Goal: Task Accomplishment & Management: Use online tool/utility

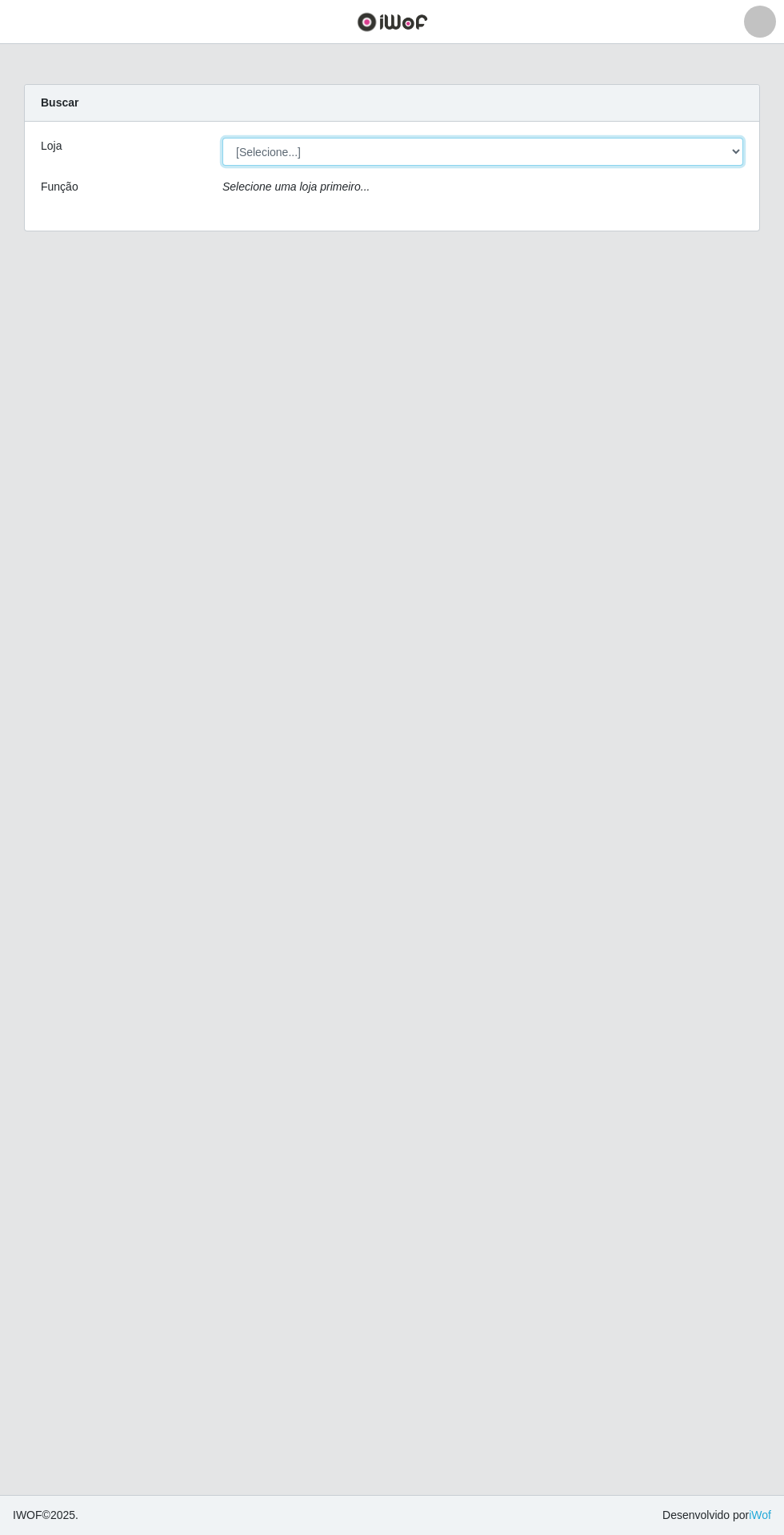
click at [524, 145] on select "[Selecione...] Extrabom - Loja 05 [GEOGRAPHIC_DATA]" at bounding box center [483, 151] width 521 height 28
select select "494"
click at [223, 138] on select "[Selecione...] Extrabom - Loja 05 [GEOGRAPHIC_DATA]" at bounding box center [483, 151] width 521 height 28
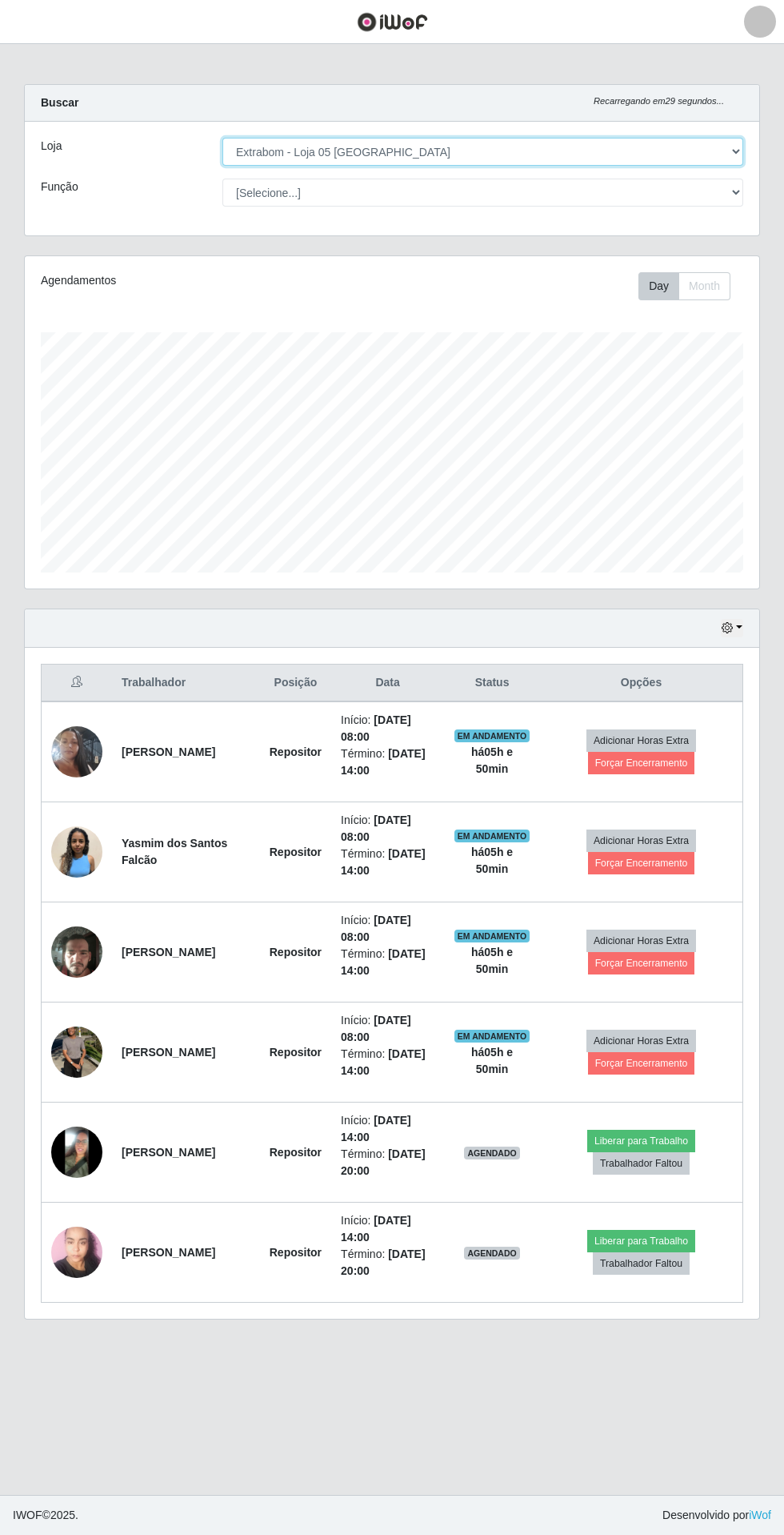
scroll to position [2, 0]
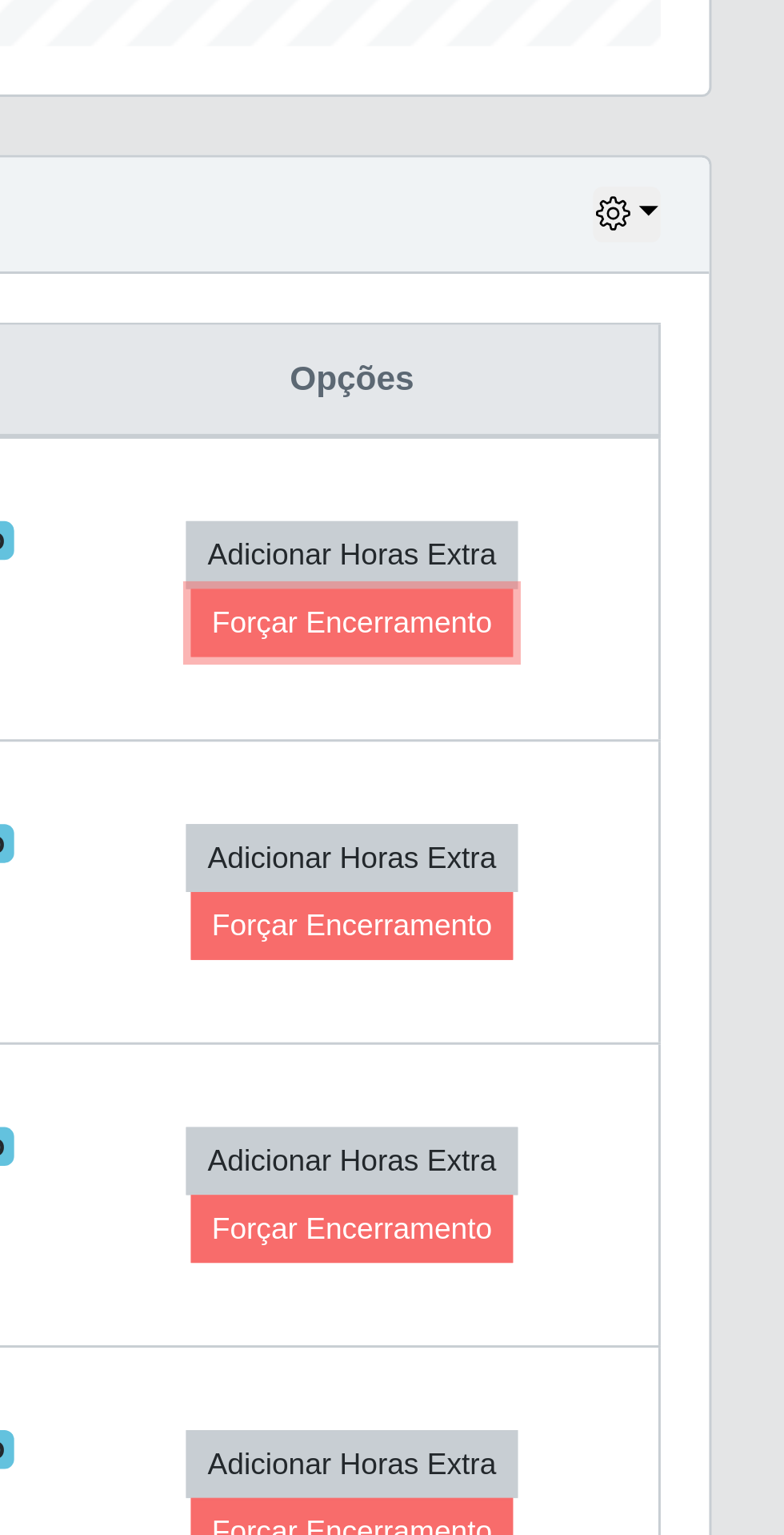
click at [631, 761] on button "Forçar Encerramento" at bounding box center [641, 763] width 107 height 22
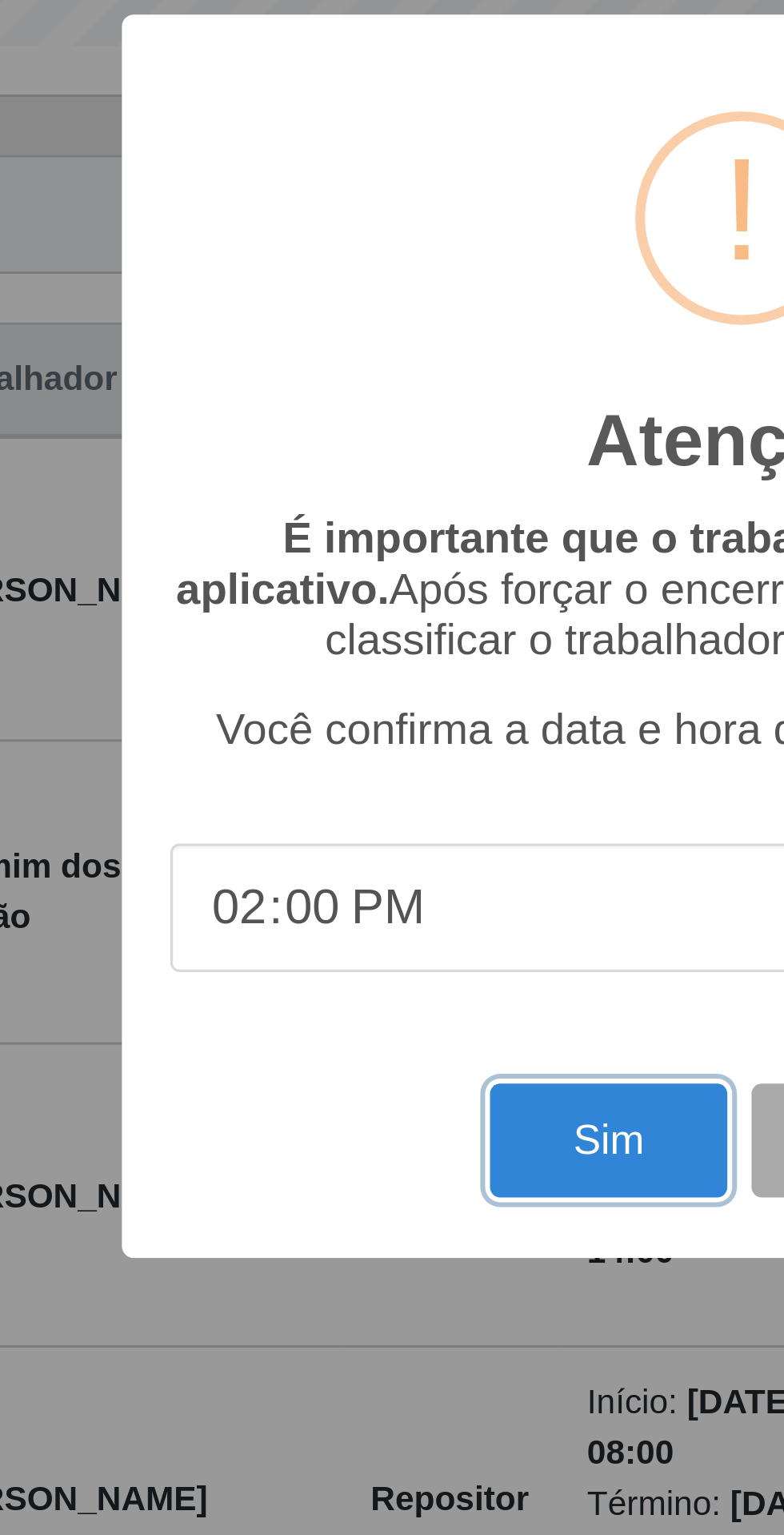
click at [330, 933] on button "Sim" at bounding box center [347, 934] width 77 height 38
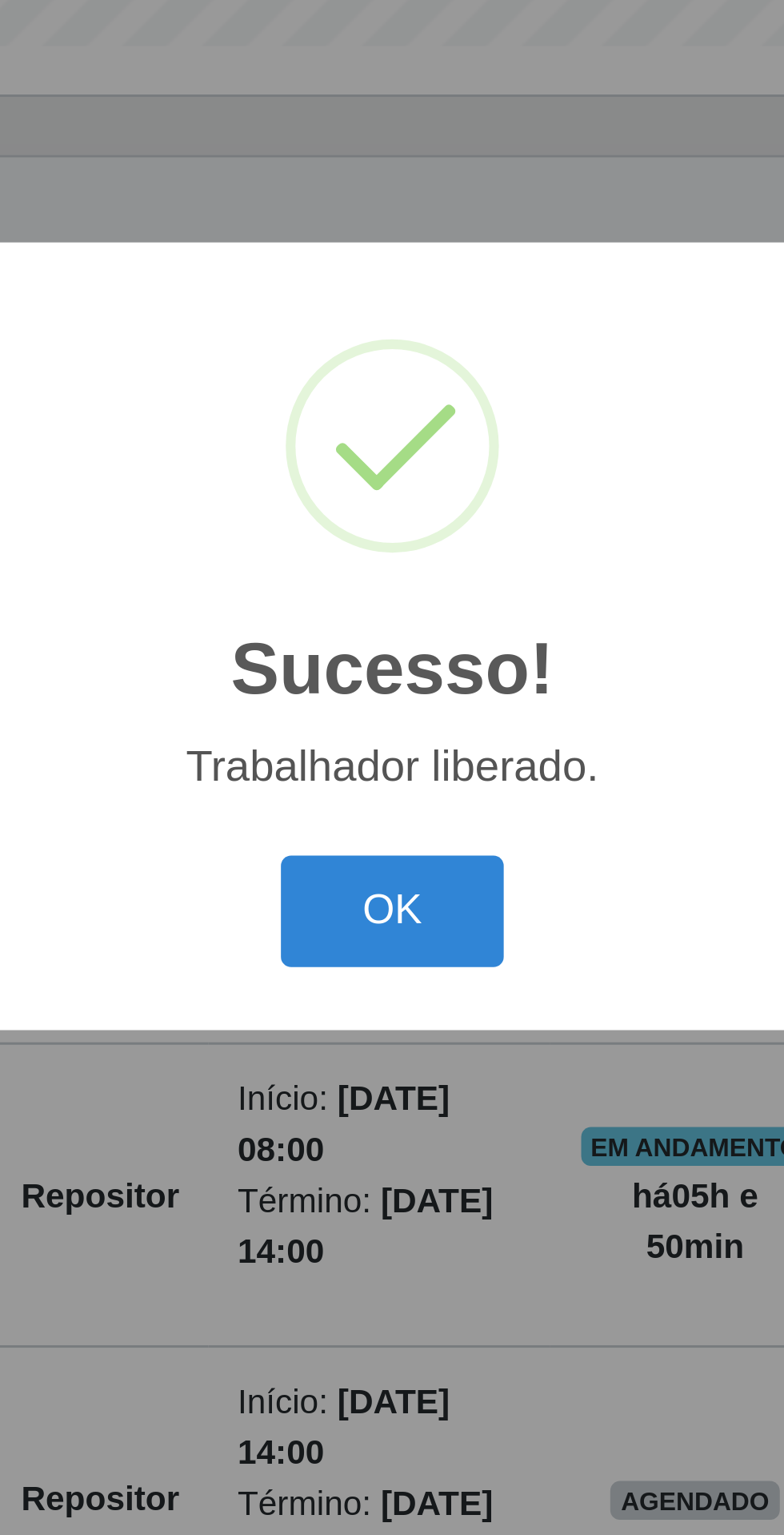
click at [381, 854] on button "OK" at bounding box center [392, 859] width 75 height 38
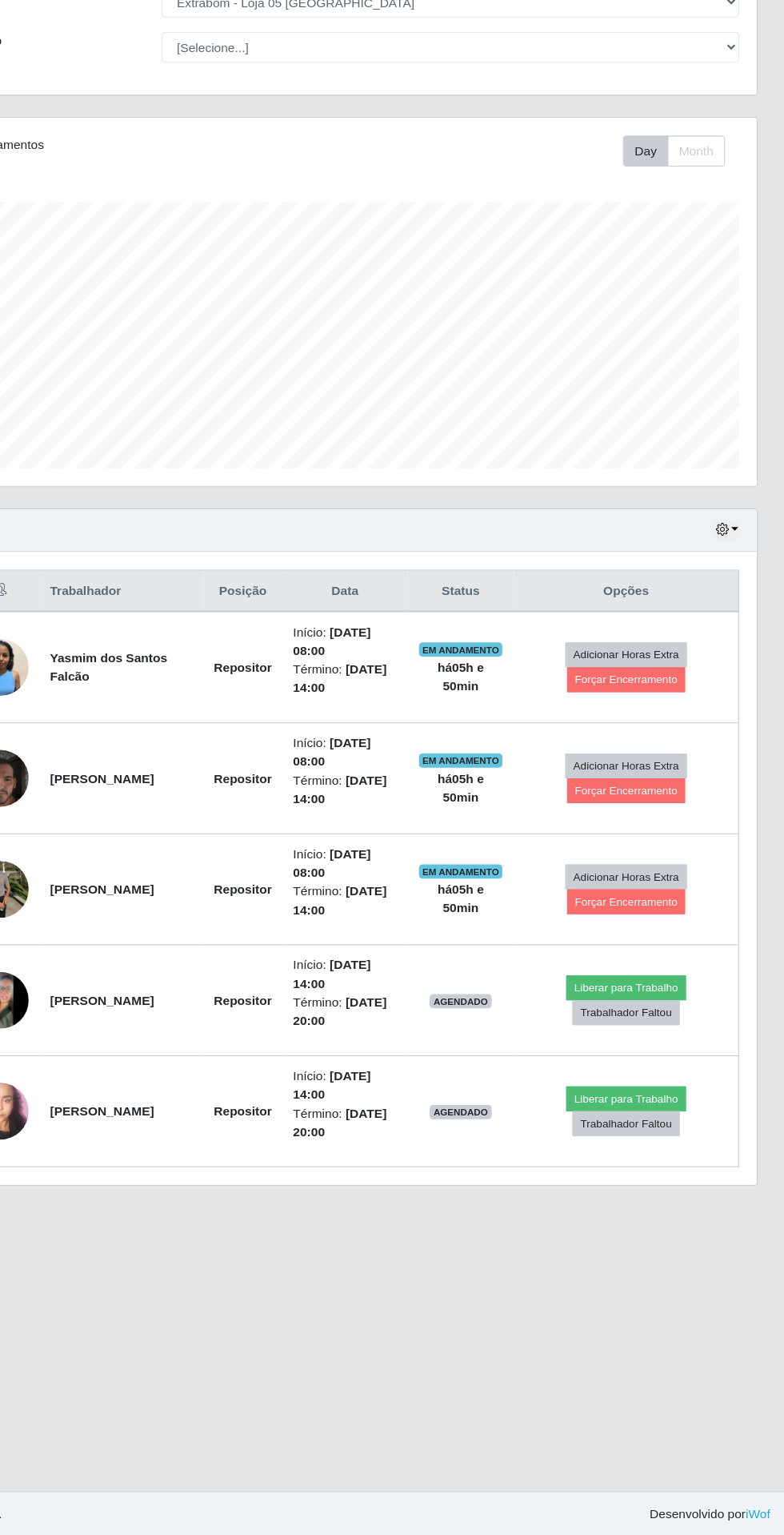
scroll to position [44, 0]
click at [613, 752] on button "Forçar Encerramento" at bounding box center [641, 763] width 107 height 22
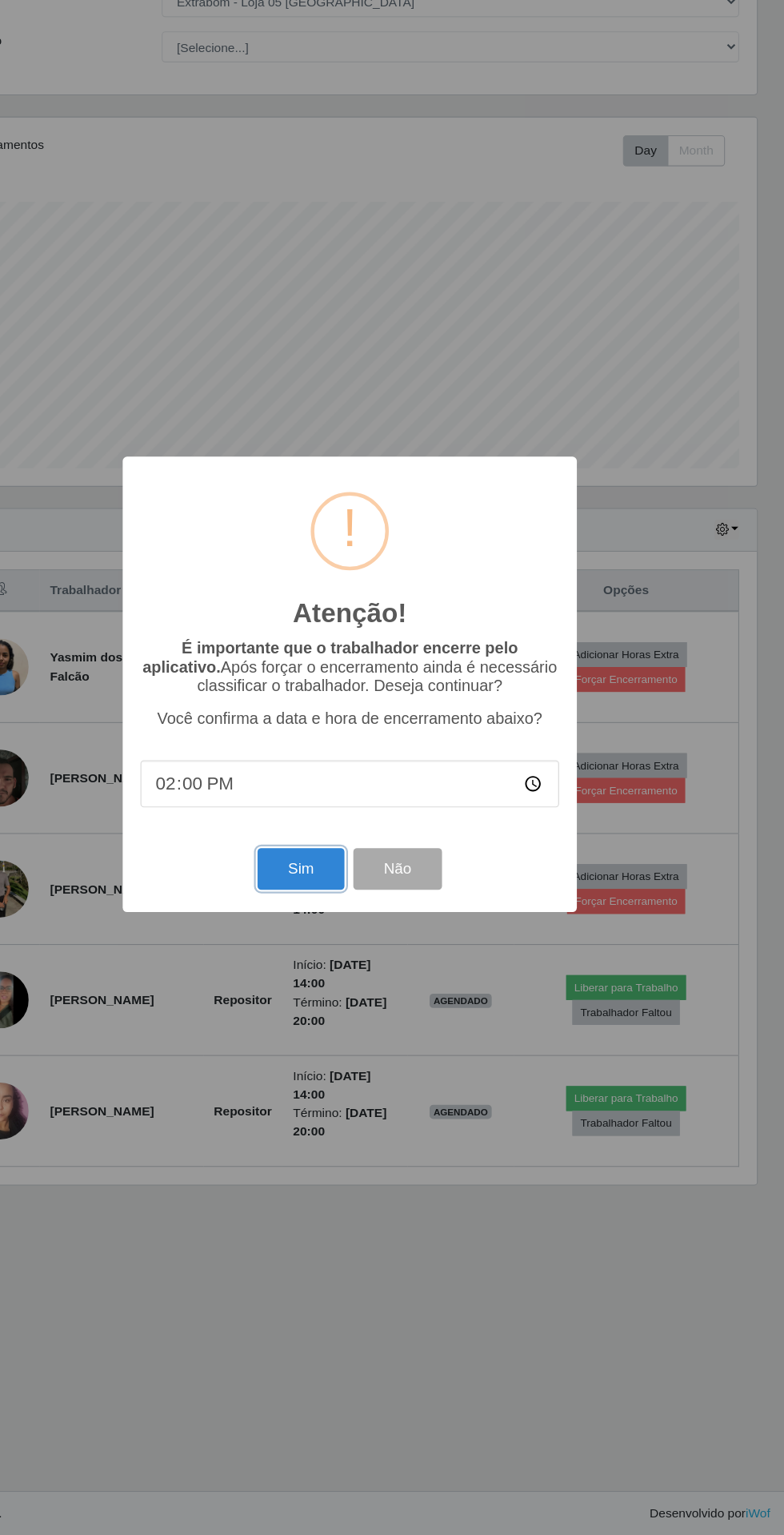
click at [331, 935] on button "Sim" at bounding box center [347, 934] width 77 height 38
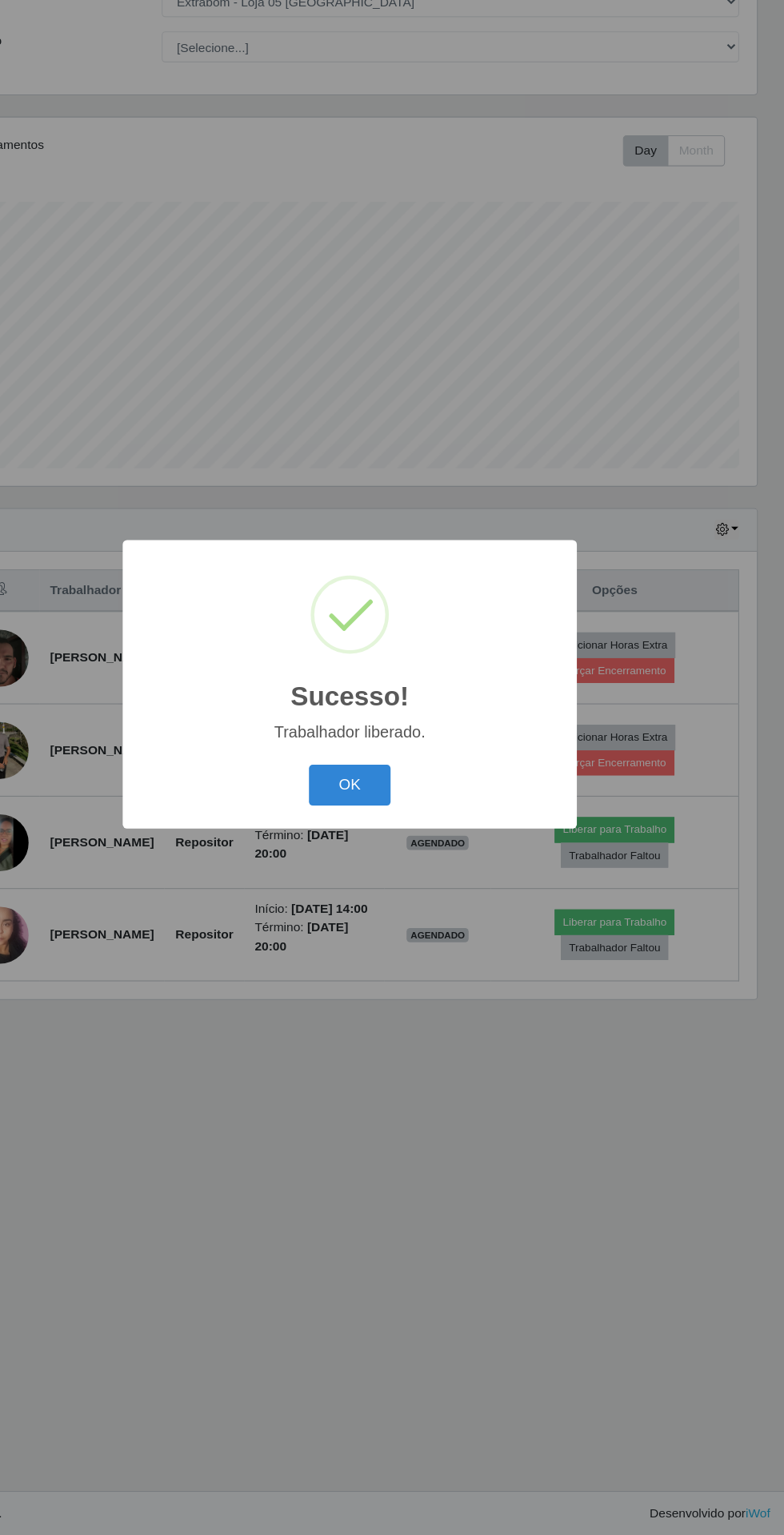
click at [392, 858] on button "OK" at bounding box center [392, 859] width 75 height 38
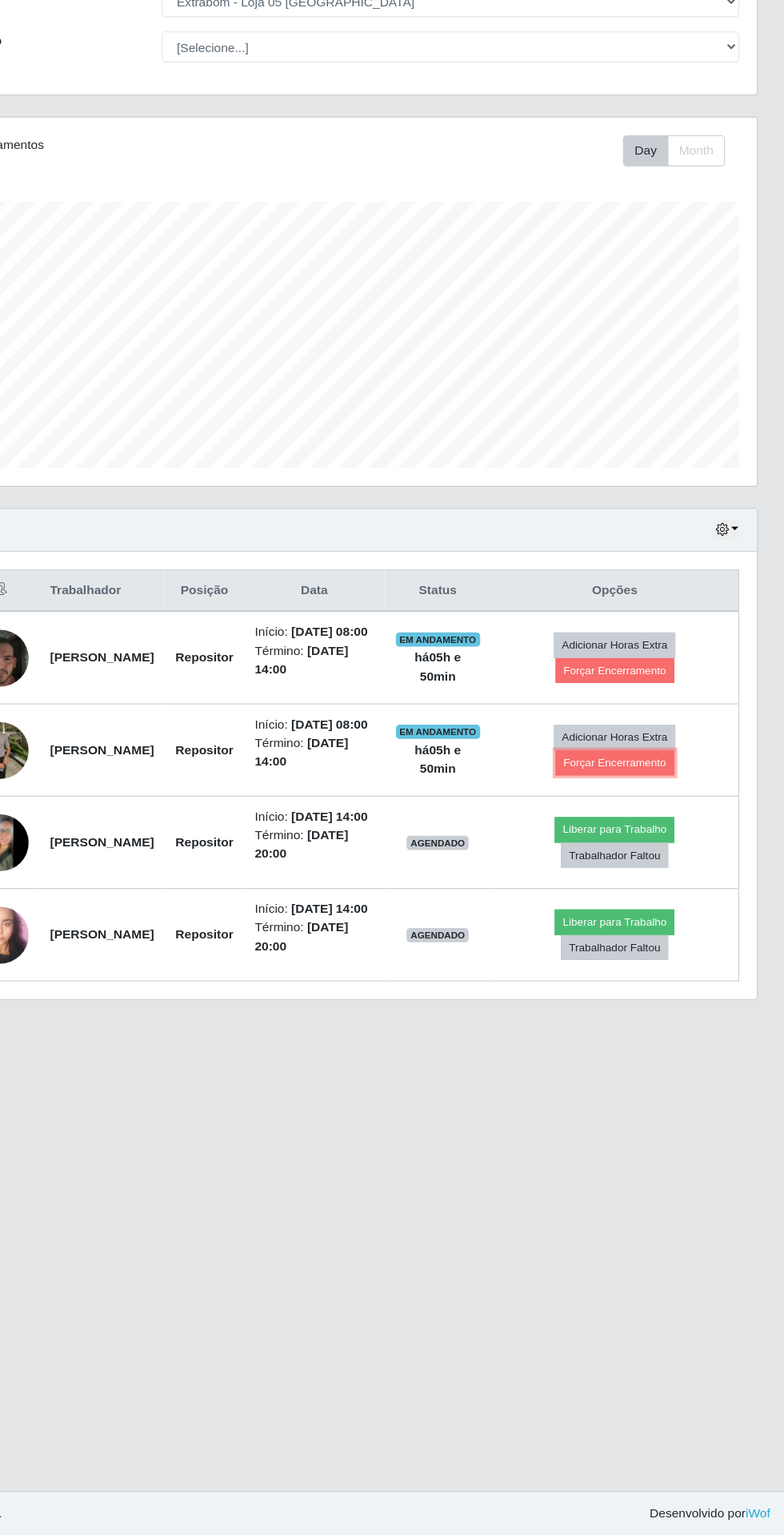
click at [650, 827] on button "Forçar Encerramento" at bounding box center [631, 838] width 107 height 22
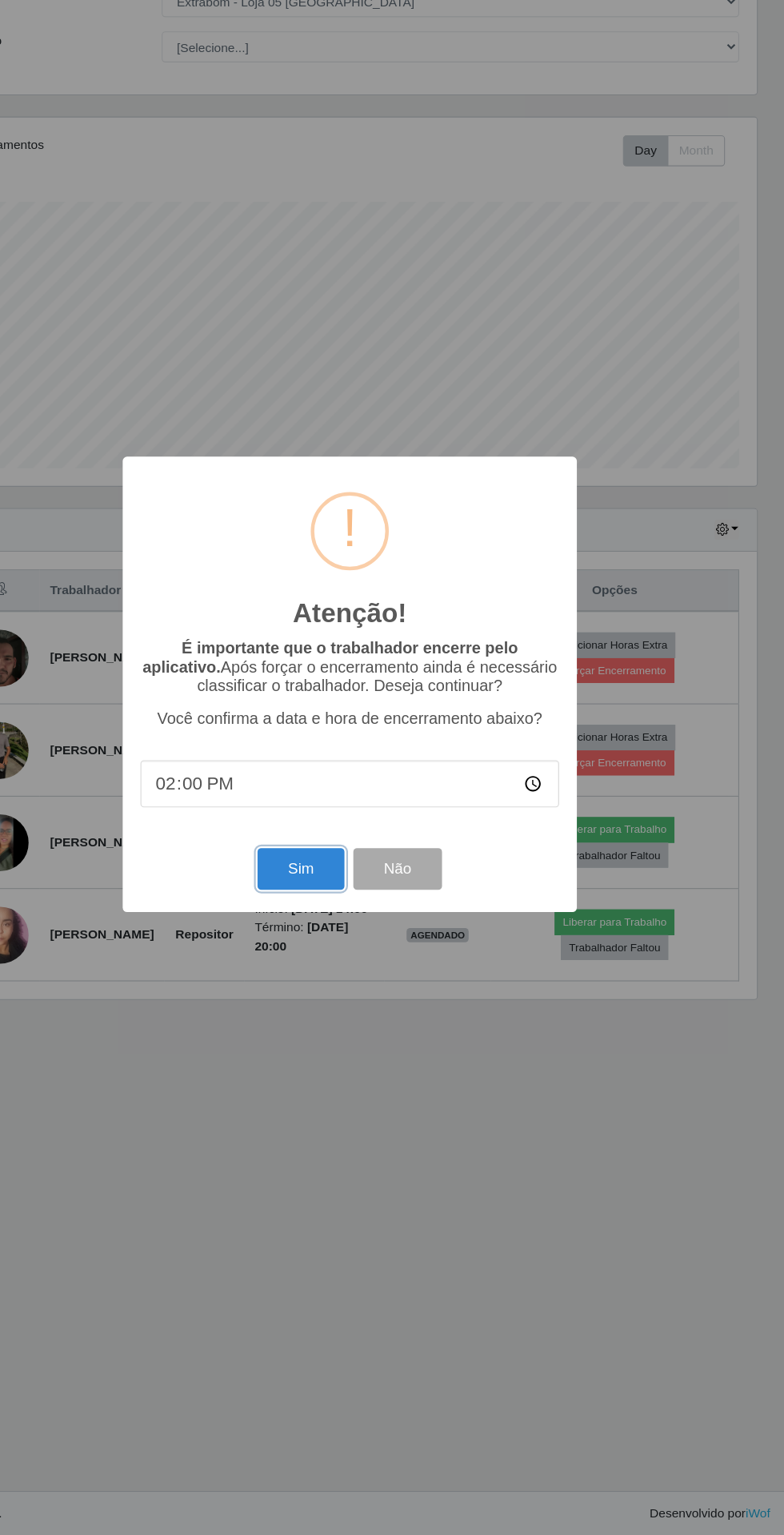
click at [348, 934] on button "Sim" at bounding box center [347, 934] width 77 height 38
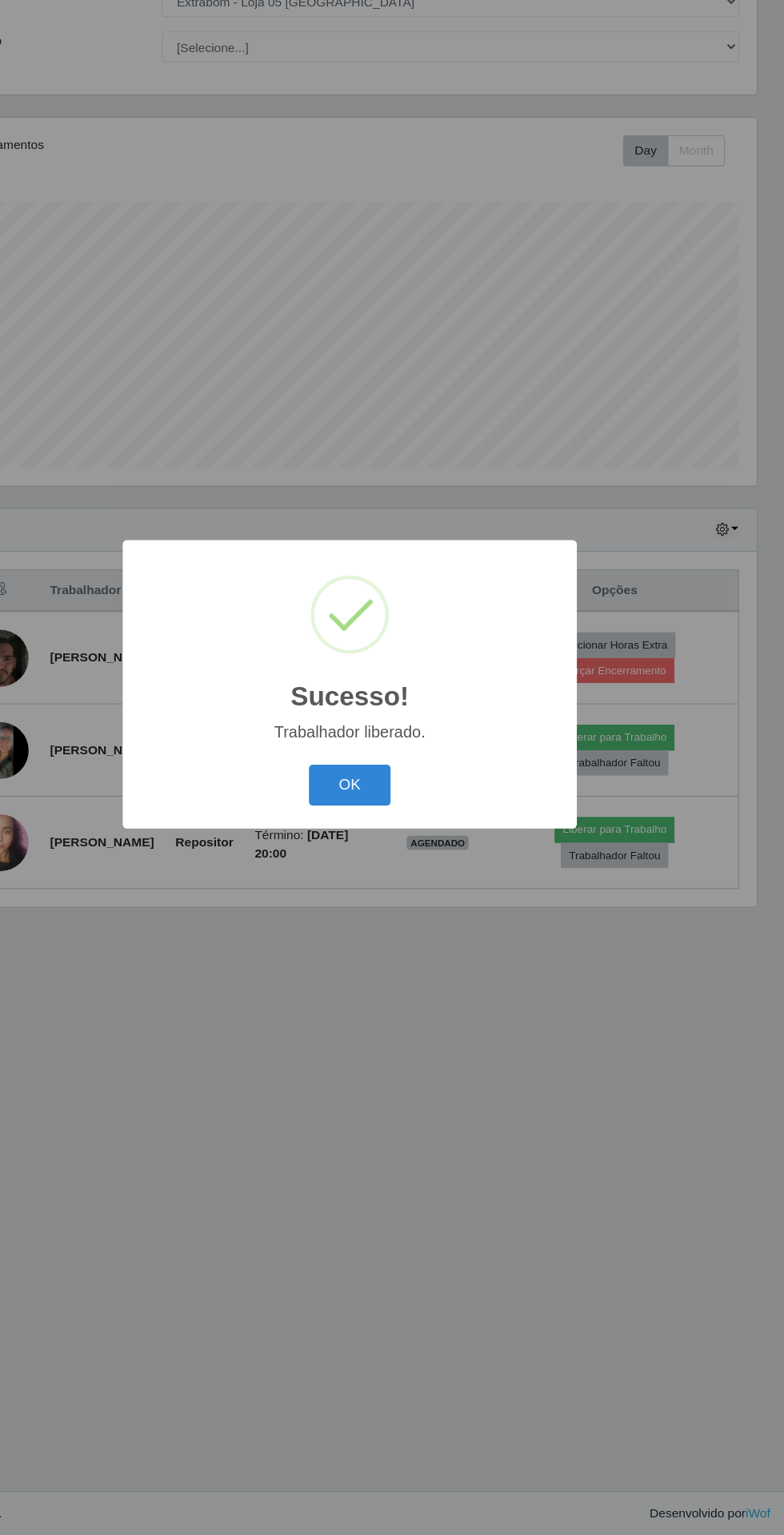
click at [392, 858] on button "OK" at bounding box center [392, 859] width 75 height 38
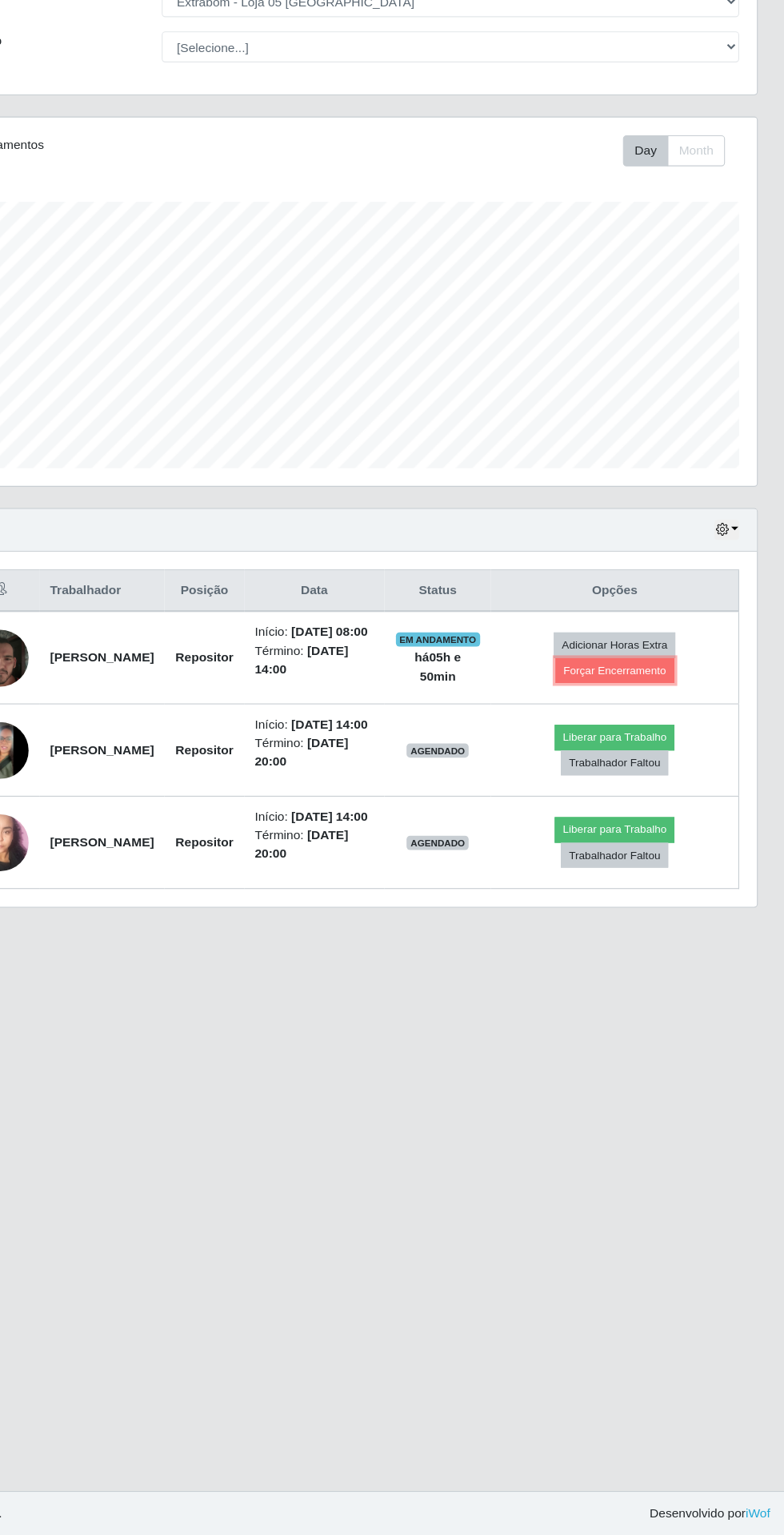
click at [651, 744] on button "Forçar Encerramento" at bounding box center [631, 755] width 107 height 22
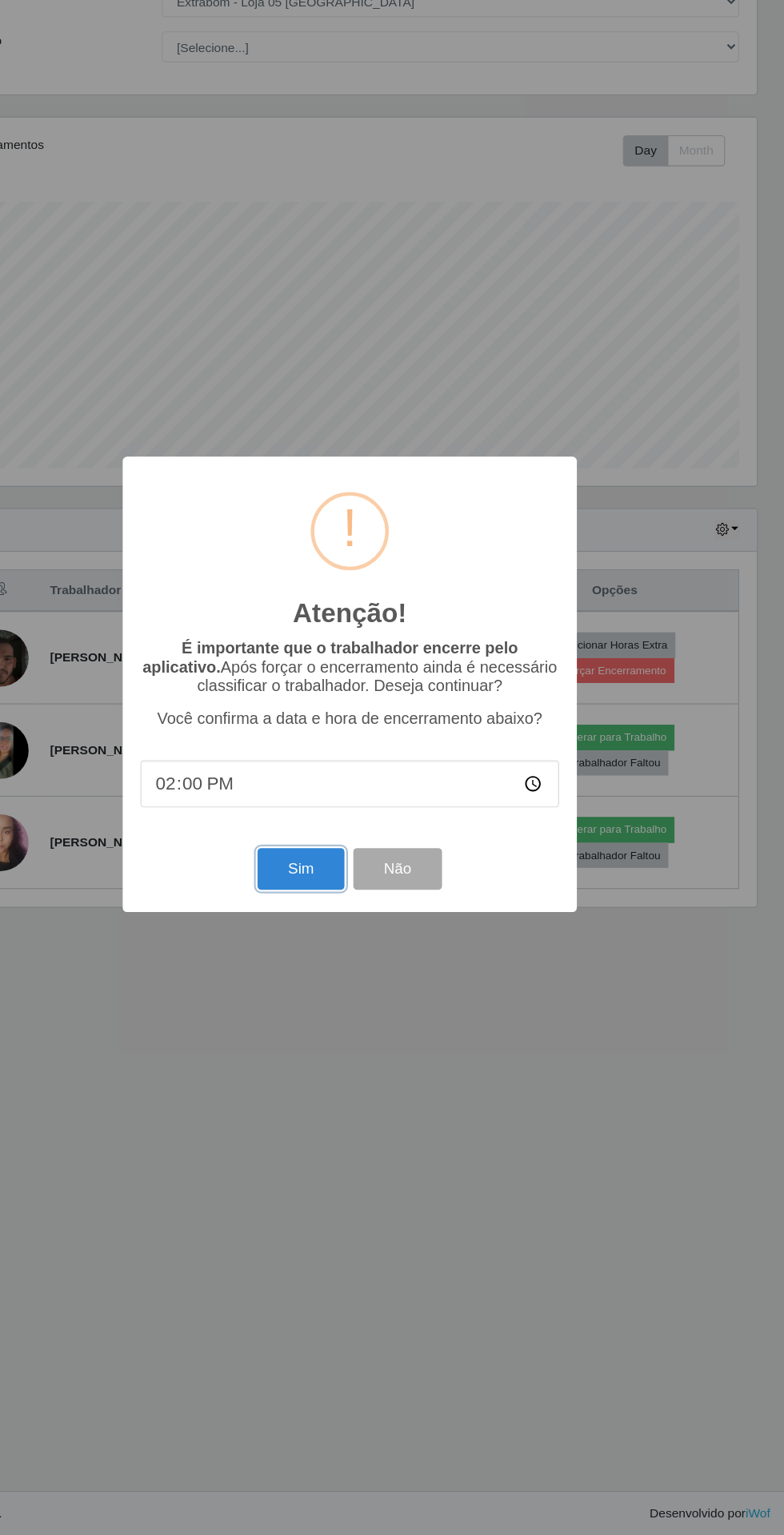
click at [338, 936] on button "Sim" at bounding box center [347, 934] width 77 height 38
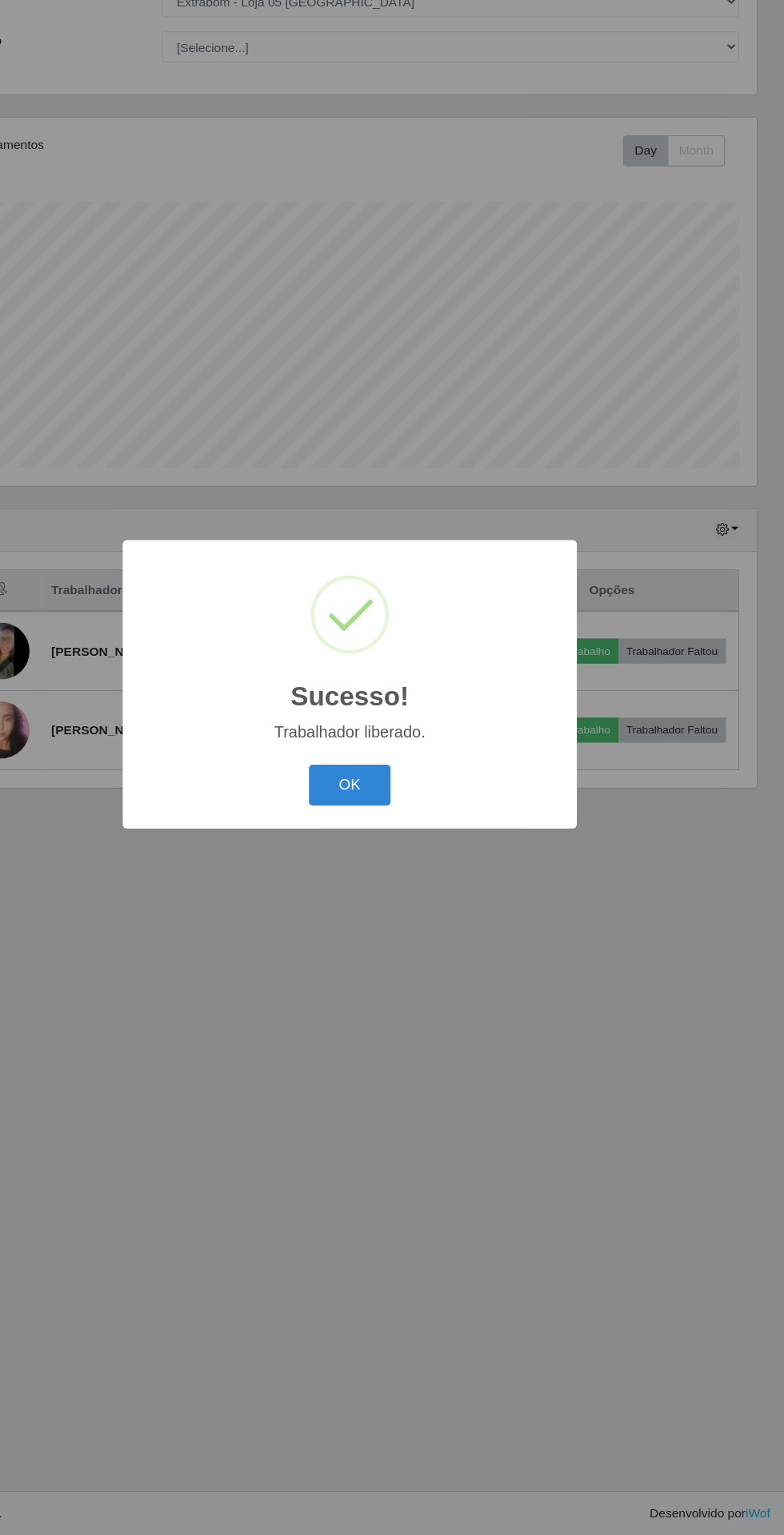
click at [394, 866] on button "OK" at bounding box center [392, 859] width 75 height 38
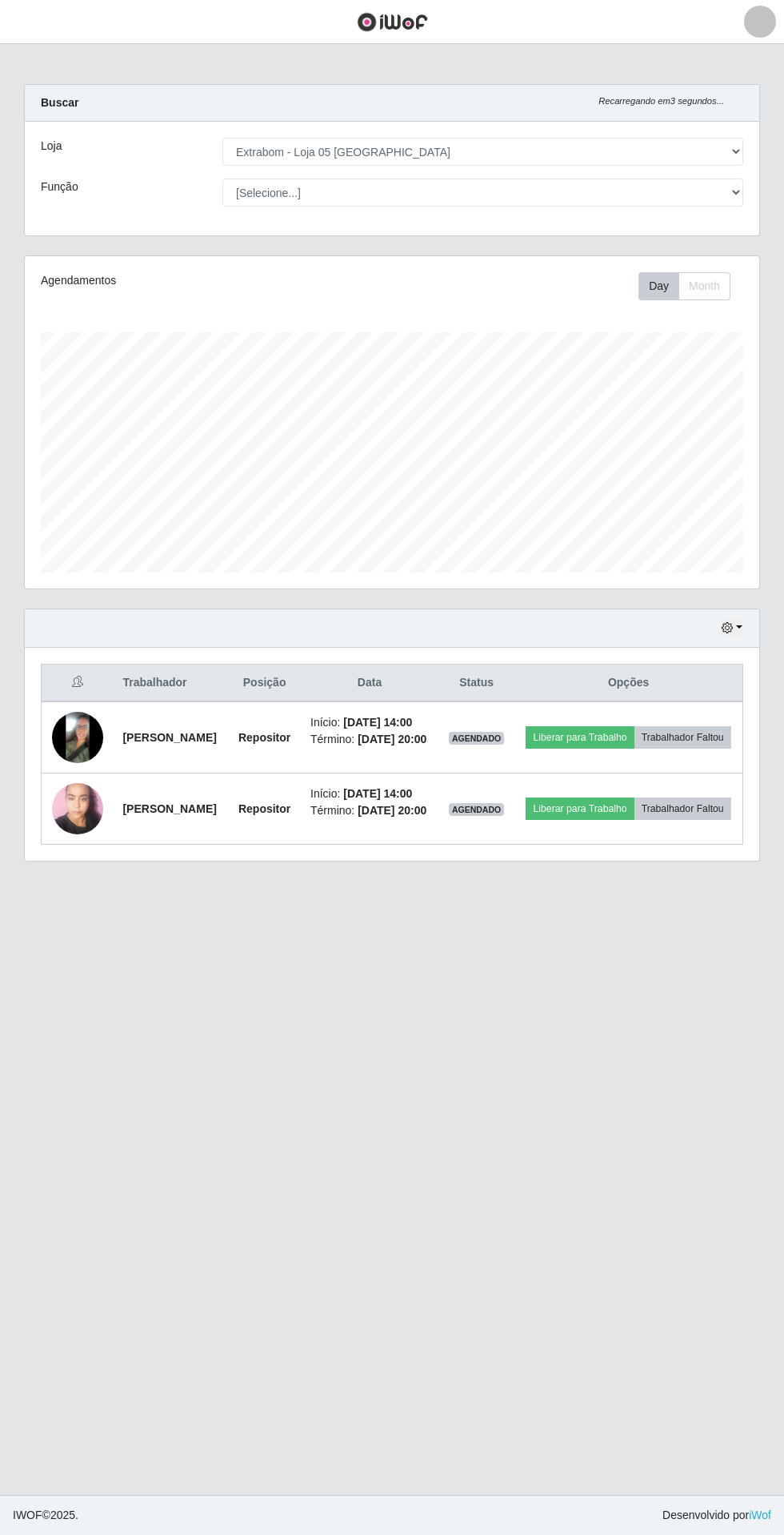
scroll to position [0, 0]
click at [783, 497] on div "Carregando... Buscar Recarregando em 27 segundos... Loja [Selecione...] Extrabo…" at bounding box center [392, 482] width 784 height 796
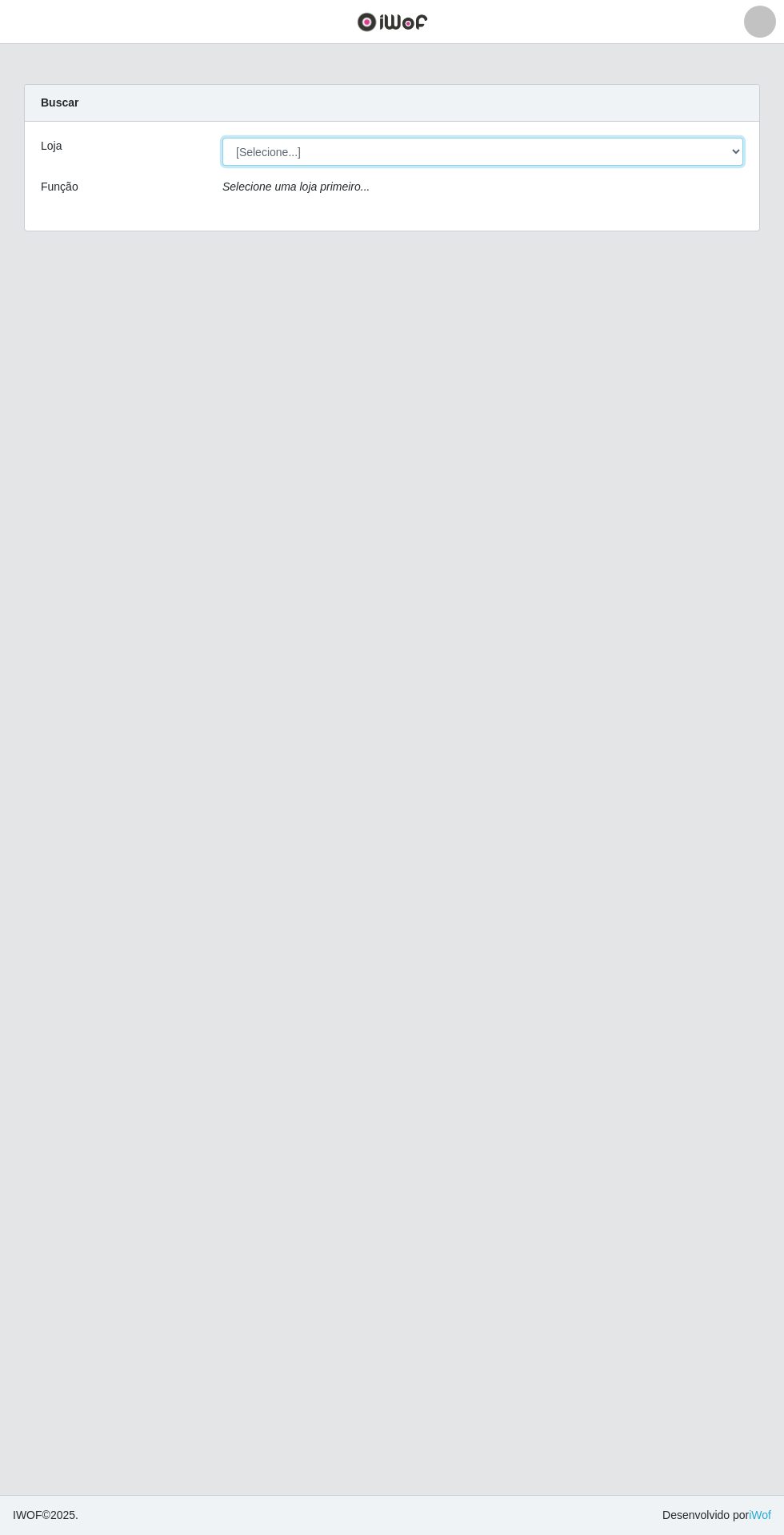
click at [273, 151] on select "[Selecione...] Extrabom - Loja 05 [GEOGRAPHIC_DATA]" at bounding box center [483, 151] width 521 height 28
select select "494"
click at [223, 138] on select "[Selecione...] Extrabom - Loja 05 [GEOGRAPHIC_DATA]" at bounding box center [483, 151] width 521 height 28
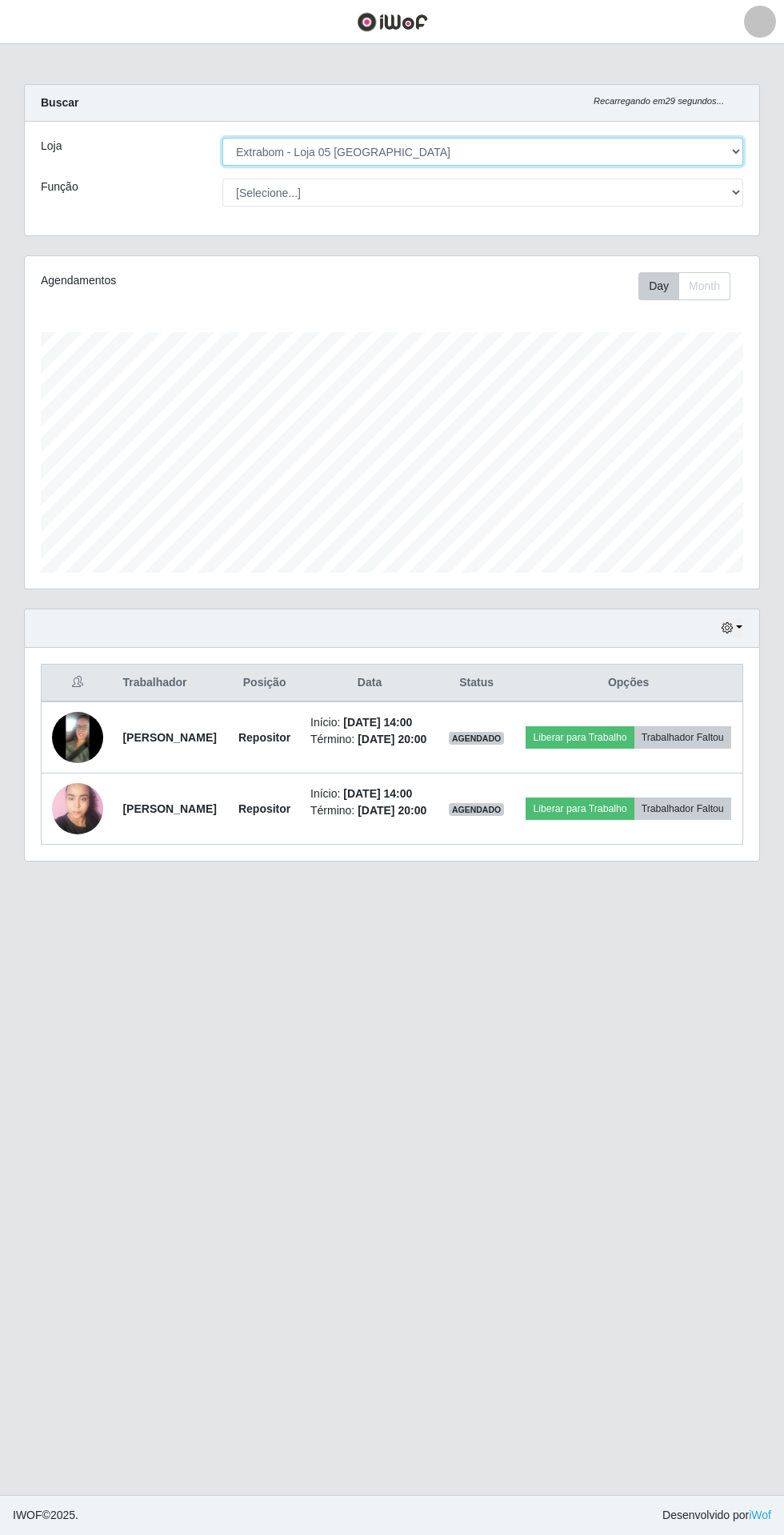
scroll to position [332, 735]
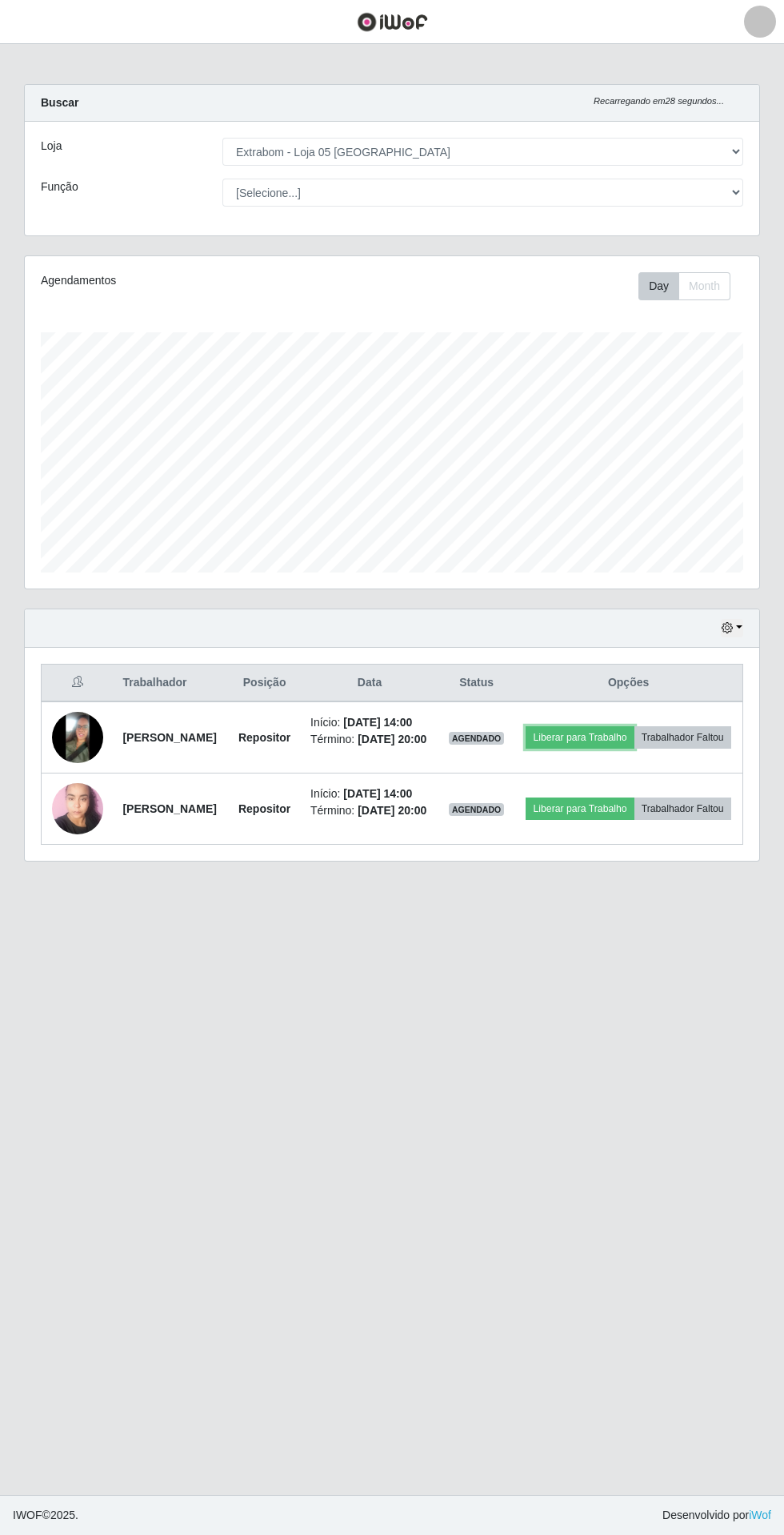
click at [634, 736] on button "Liberar para Trabalho" at bounding box center [580, 738] width 108 height 22
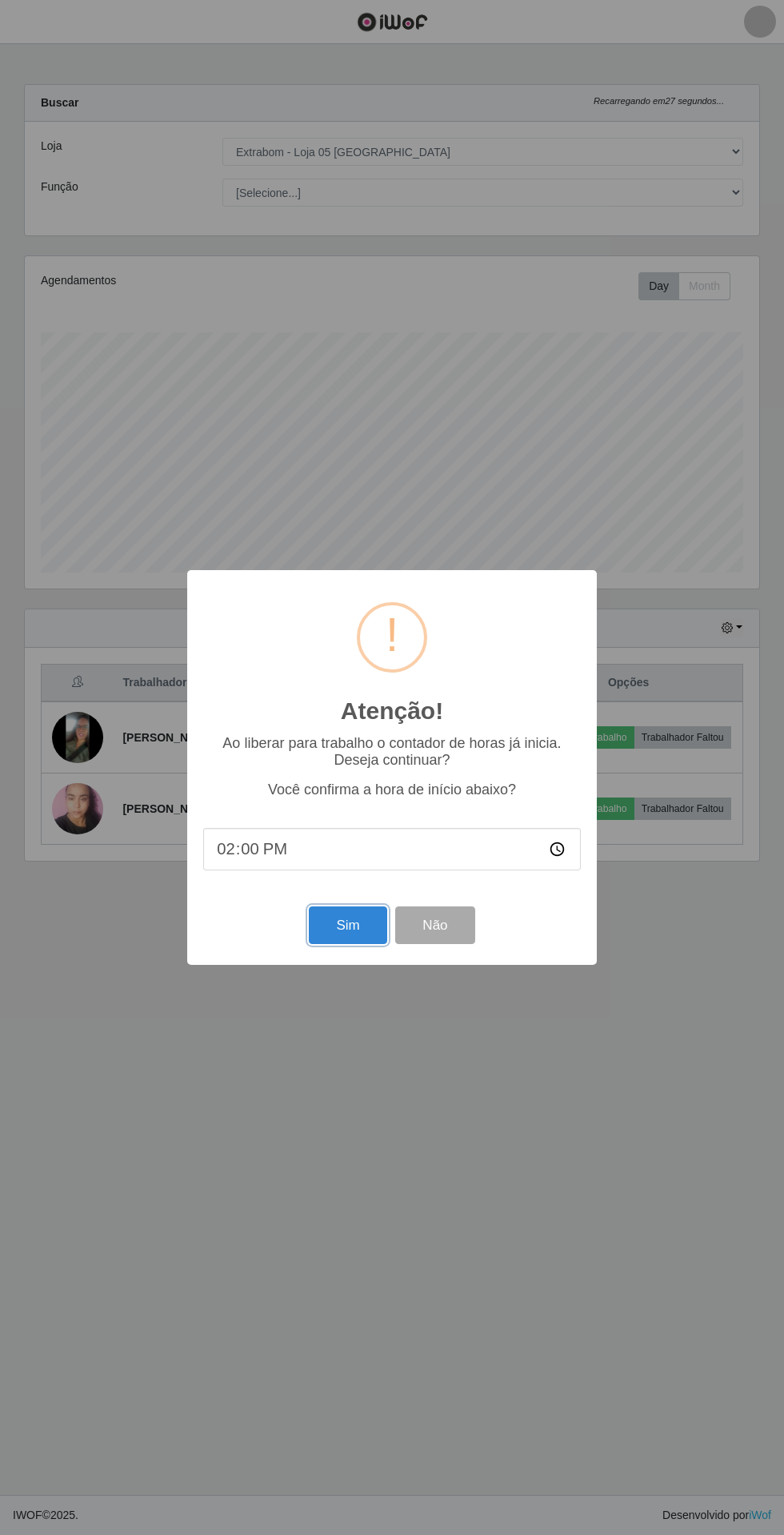
click at [358, 935] on button "Sim" at bounding box center [347, 925] width 77 height 38
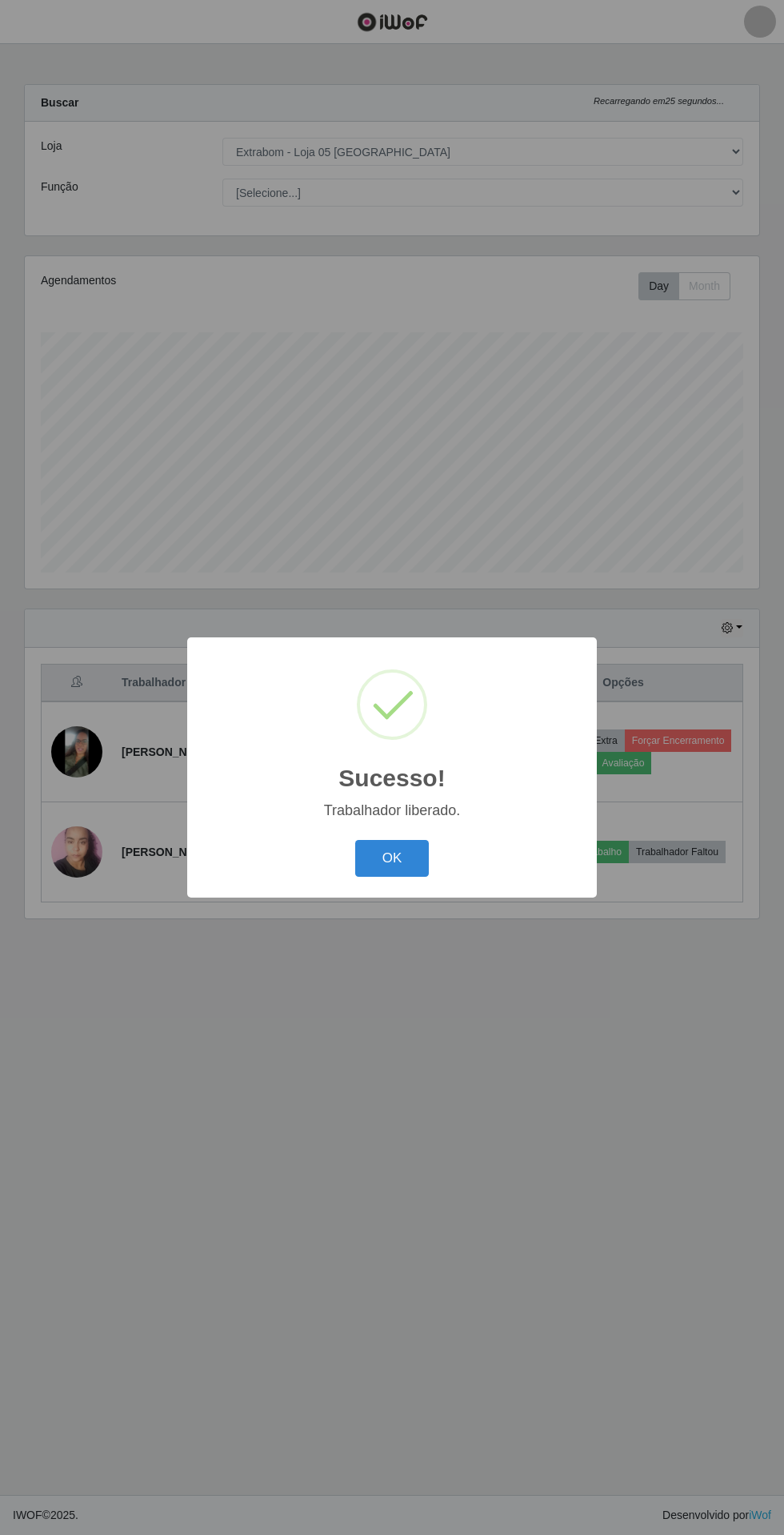
click at [412, 852] on button "OK" at bounding box center [392, 859] width 75 height 38
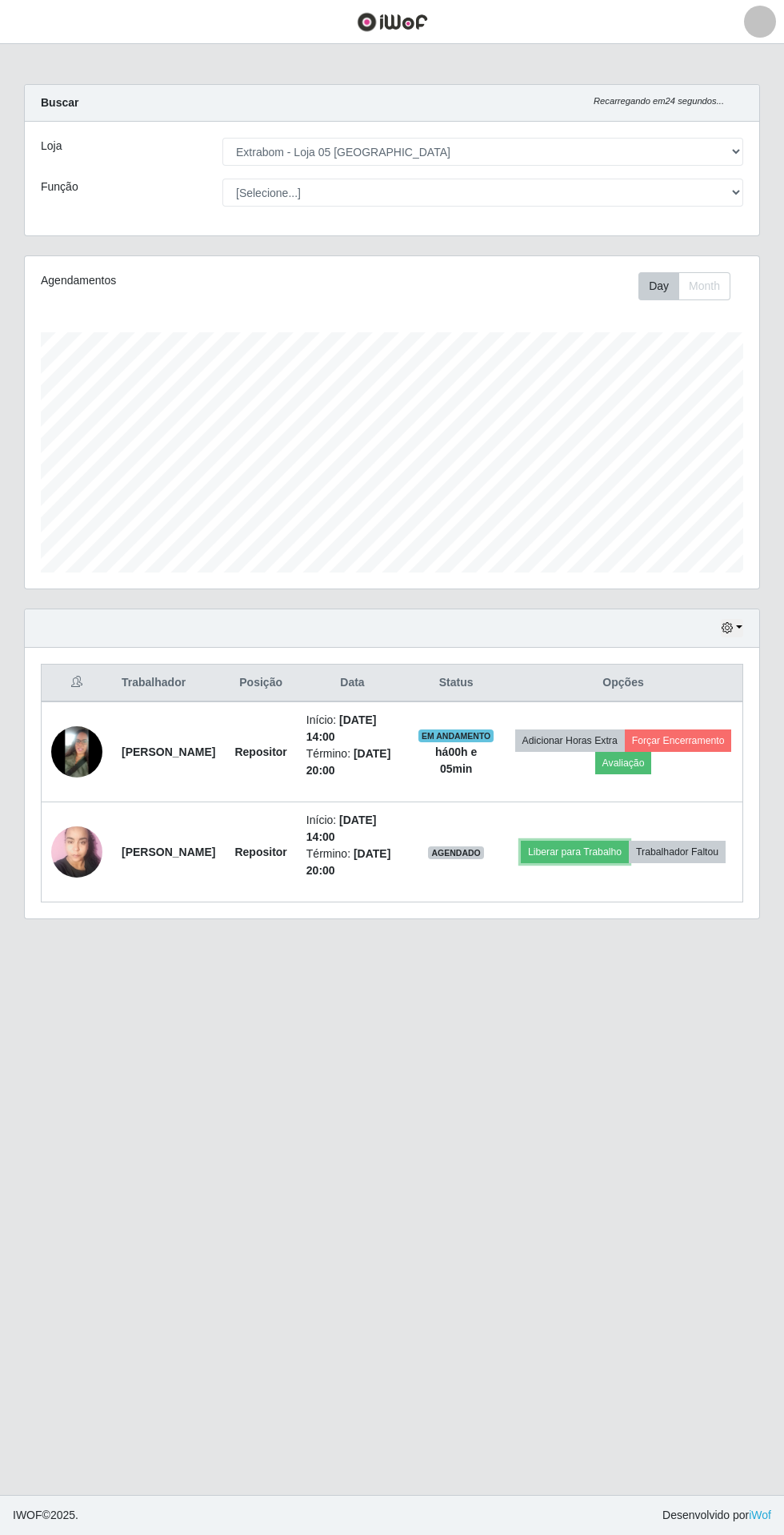
click at [629, 841] on button "Liberar para Trabalho" at bounding box center [575, 852] width 108 height 22
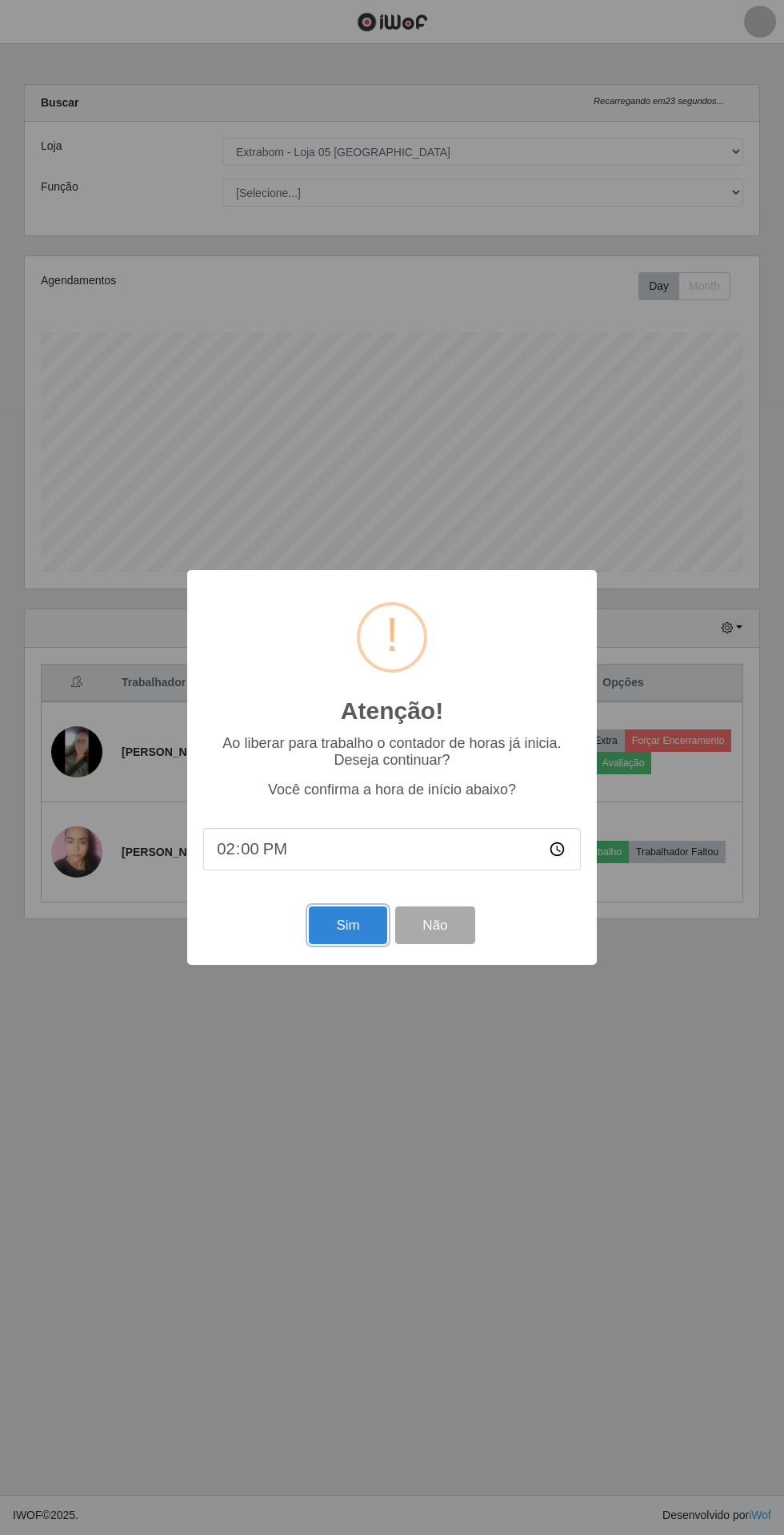
click at [328, 942] on button "Sim" at bounding box center [347, 925] width 77 height 38
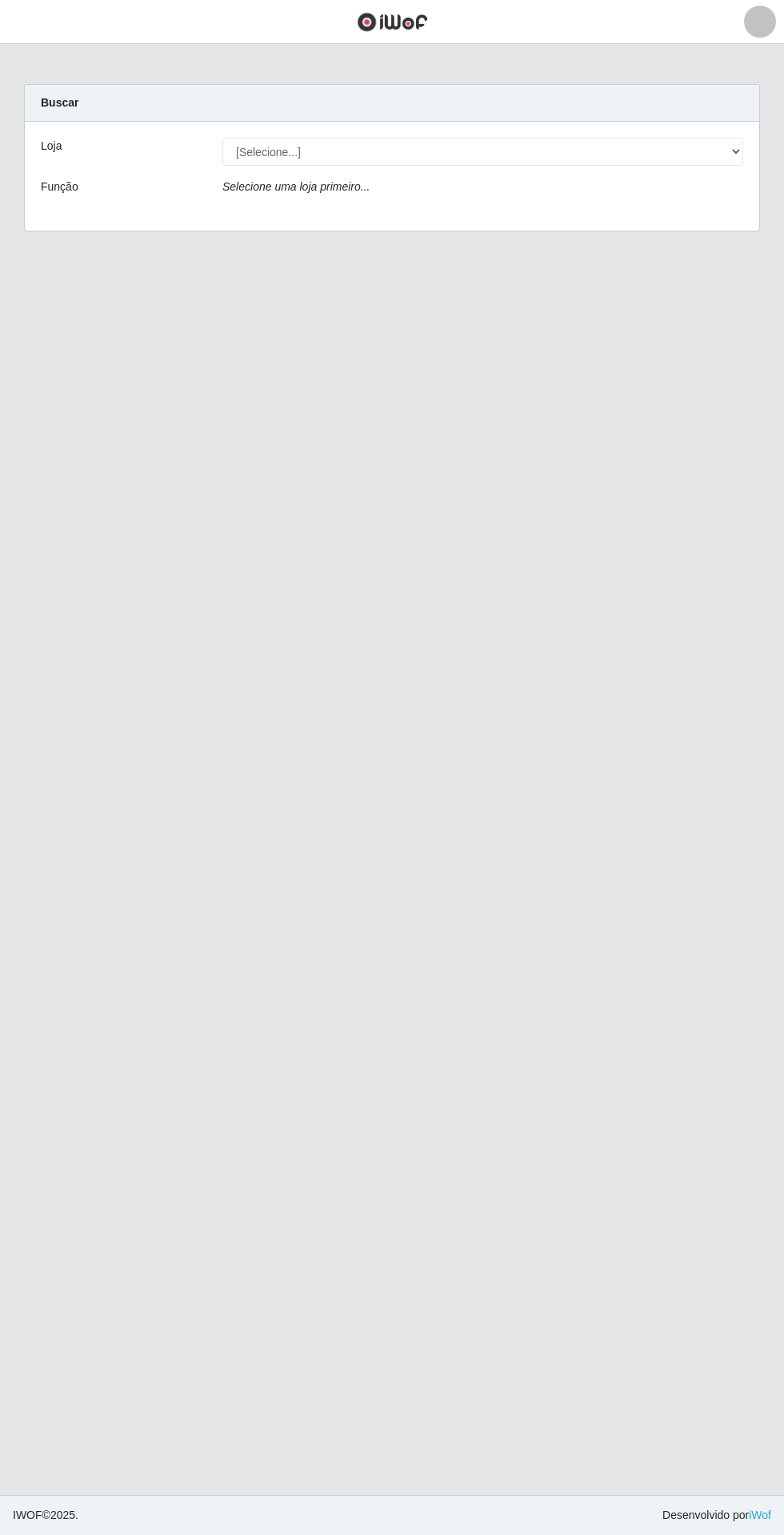
click at [281, 144] on select "[Selecione...] Extrabom - Loja 05 [GEOGRAPHIC_DATA]" at bounding box center [483, 151] width 521 height 28
select select "494"
click at [223, 138] on select "[Selecione...] Extrabom - Loja 05 [GEOGRAPHIC_DATA]" at bounding box center [483, 151] width 521 height 28
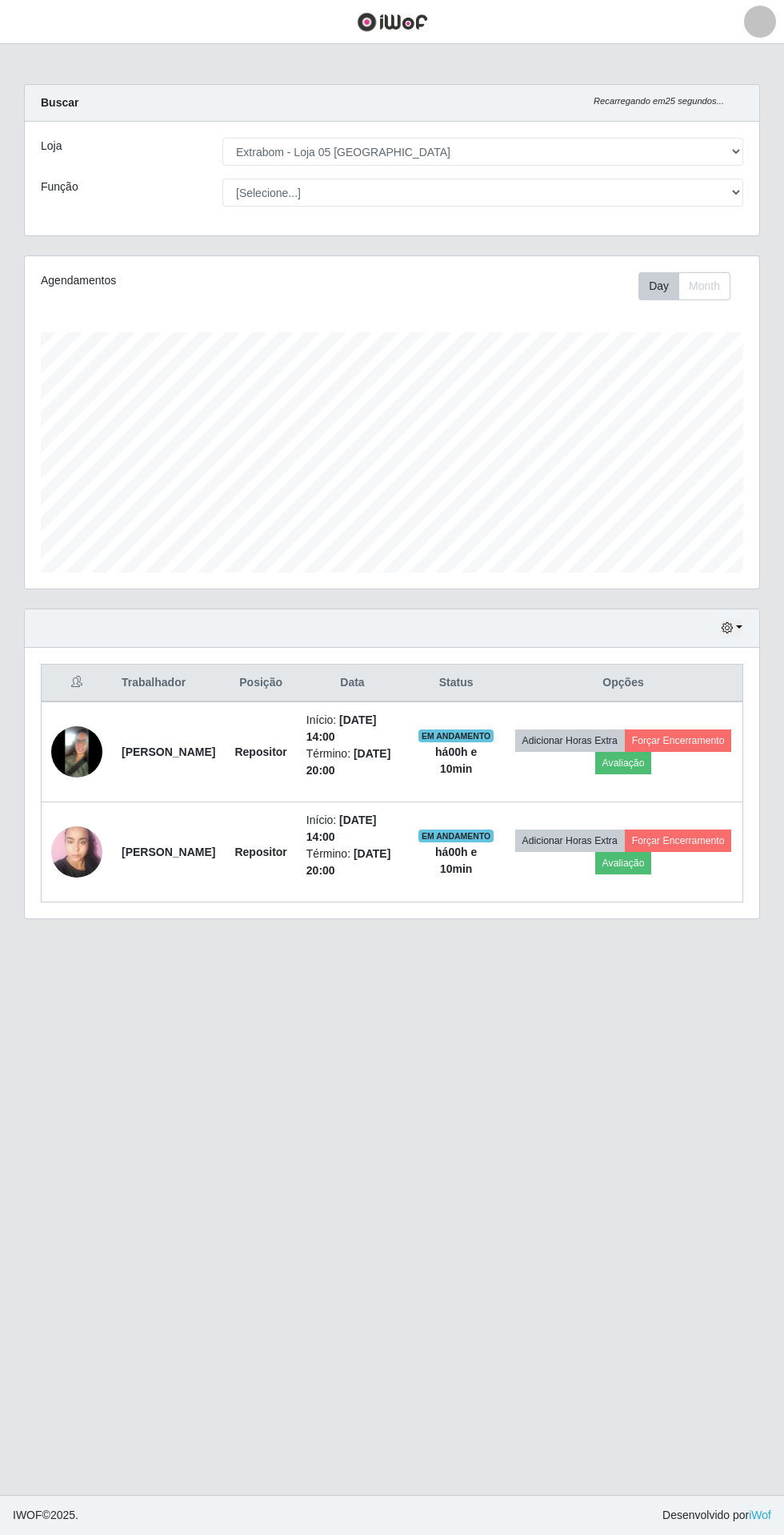
scroll to position [11, 0]
